Goal: Task Accomplishment & Management: Manage account settings

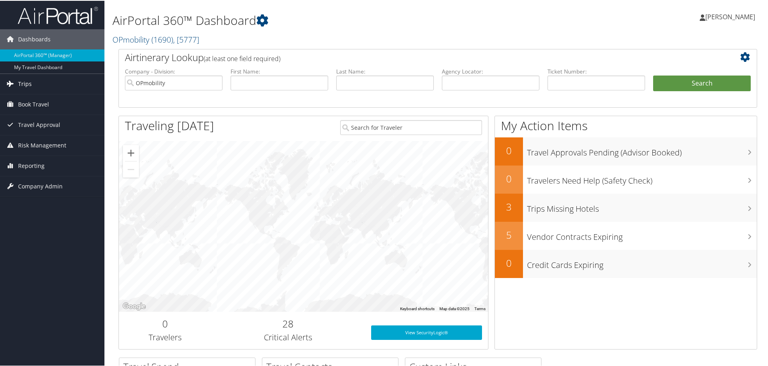
click at [25, 81] on span "Trips" at bounding box center [25, 83] width 14 height 20
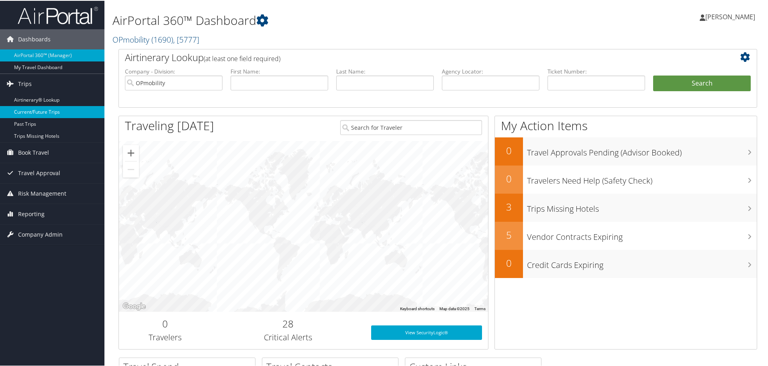
click at [22, 110] on link "Current/Future Trips" at bounding box center [52, 111] width 104 height 12
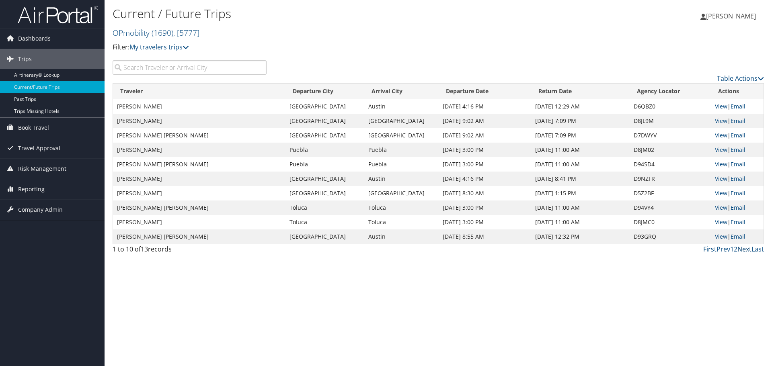
click at [745, 249] on link "Next" at bounding box center [744, 249] width 14 height 9
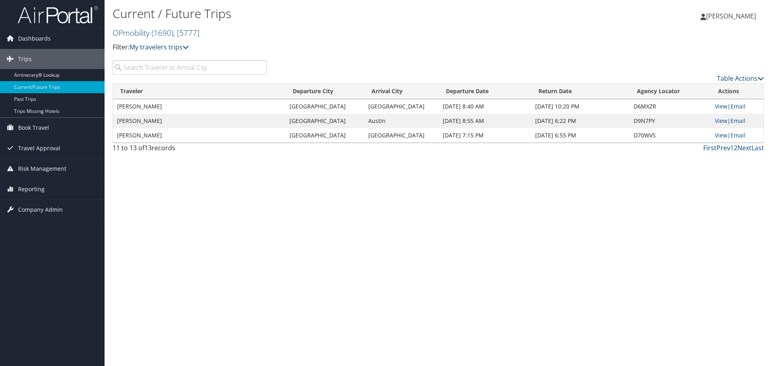
click at [724, 148] on link "Prev" at bounding box center [723, 147] width 14 height 9
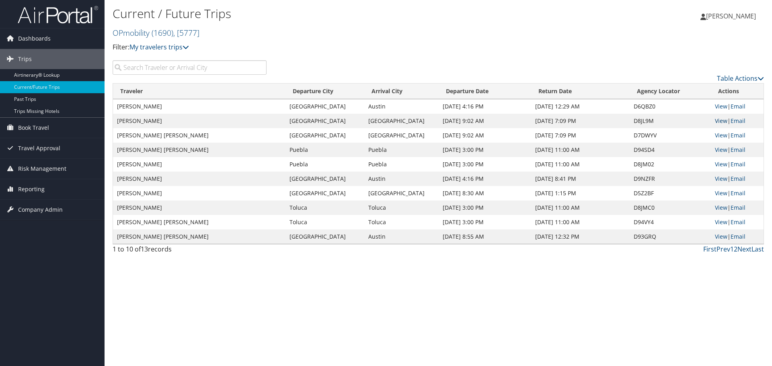
click at [716, 121] on link "View" at bounding box center [721, 121] width 12 height 8
click at [721, 165] on link "View" at bounding box center [721, 164] width 12 height 8
click at [721, 207] on link "View" at bounding box center [721, 208] width 12 height 8
click at [738, 16] on span "[PERSON_NAME]" at bounding box center [731, 16] width 50 height 9
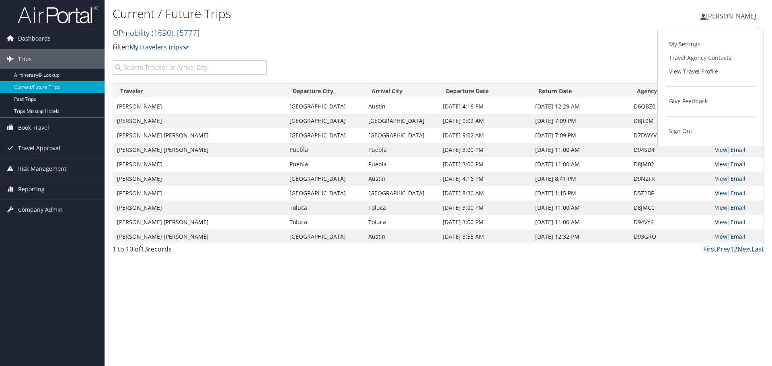
click at [291, 132] on td "Detroit" at bounding box center [324, 135] width 79 height 14
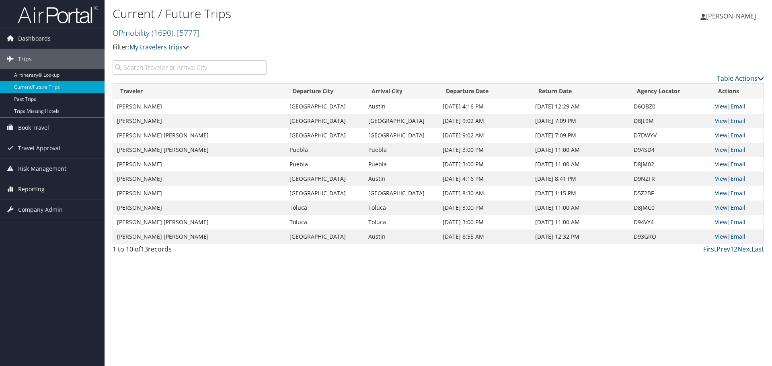
click at [717, 134] on link "View" at bounding box center [721, 135] width 12 height 8
click at [731, 14] on span "[PERSON_NAME]" at bounding box center [731, 16] width 50 height 9
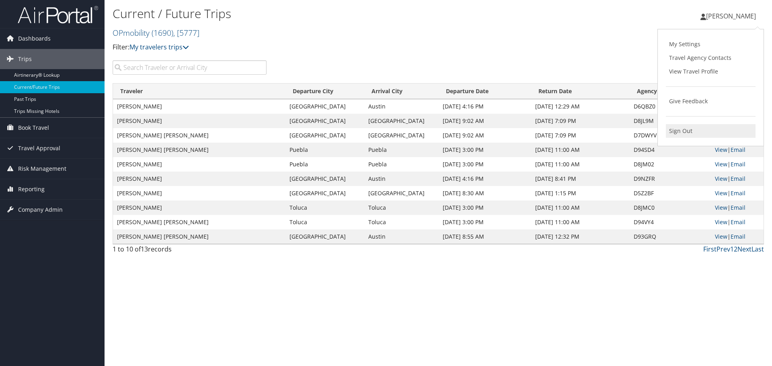
click at [677, 131] on link "Sign Out" at bounding box center [711, 131] width 90 height 14
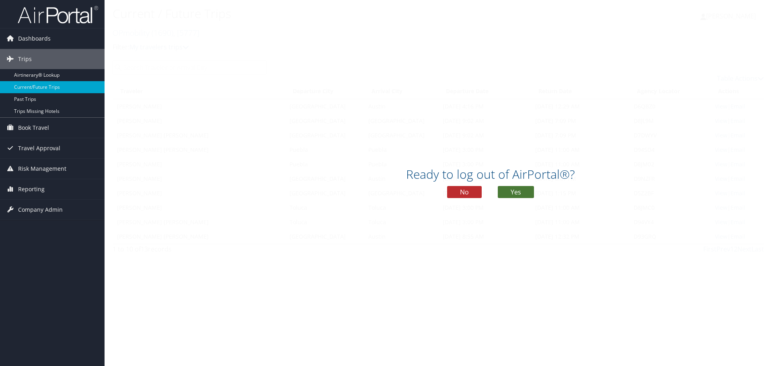
click at [510, 189] on button "Yes" at bounding box center [516, 192] width 36 height 12
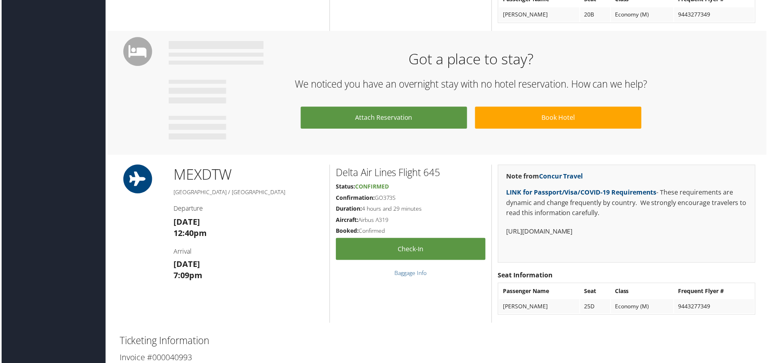
scroll to position [522, 0]
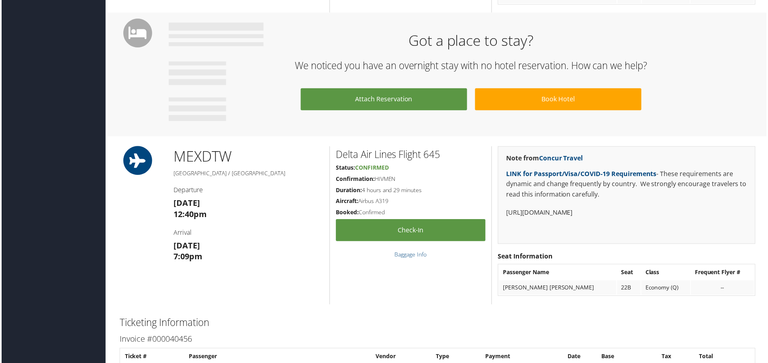
scroll to position [482, 0]
